Goal: Navigation & Orientation: Find specific page/section

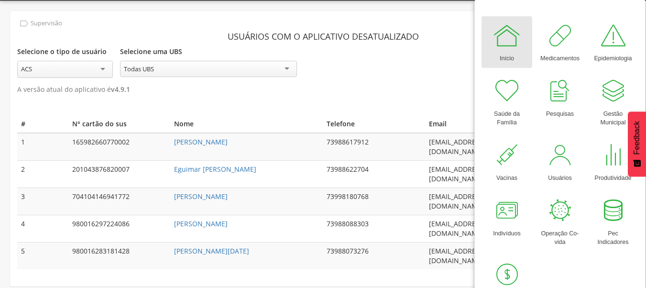
scroll to position [55, 0]
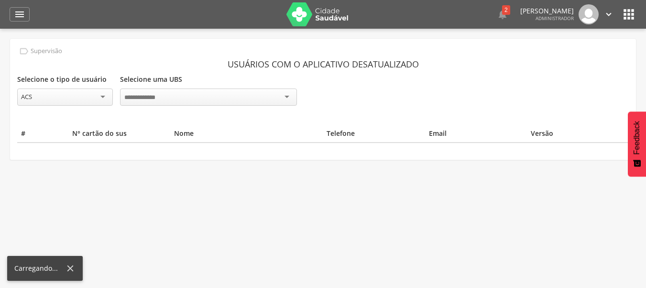
scroll to position [29, 0]
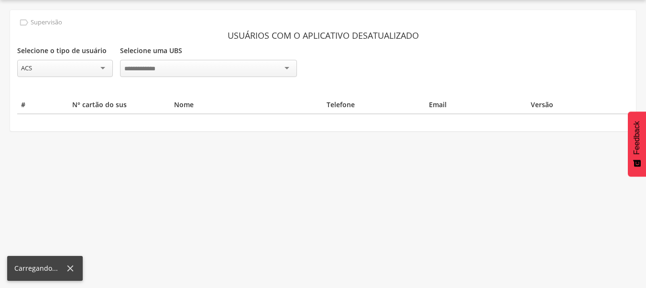
scroll to position [29, 0]
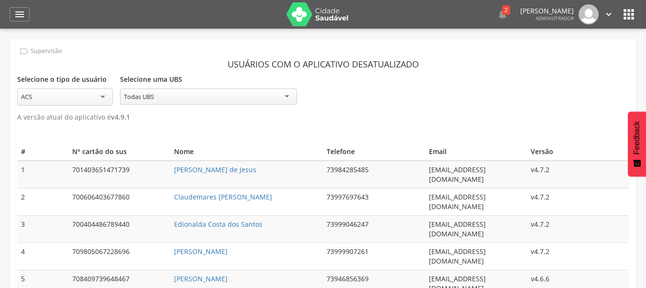
scroll to position [101, 0]
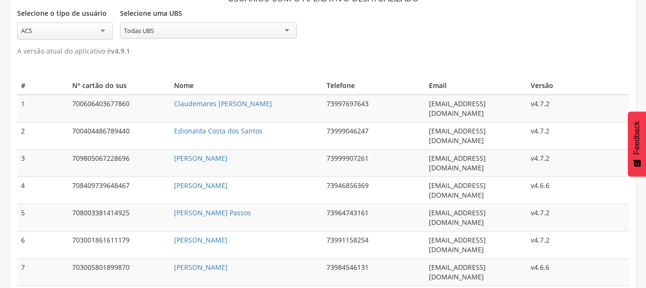
scroll to position [66, 0]
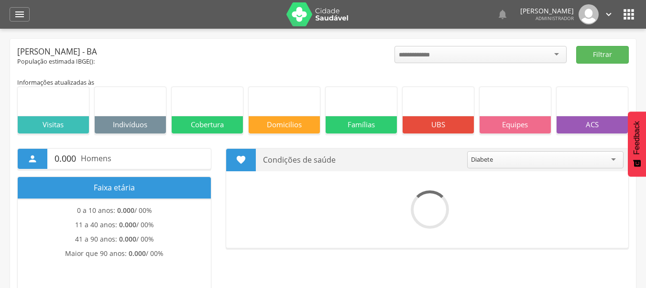
click at [624, 11] on icon "" at bounding box center [628, 14] width 15 height 15
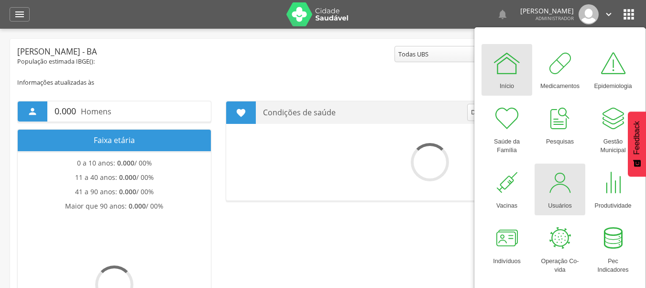
click at [549, 191] on div at bounding box center [560, 182] width 29 height 29
